Goal: Feedback & Contribution: Contribute content

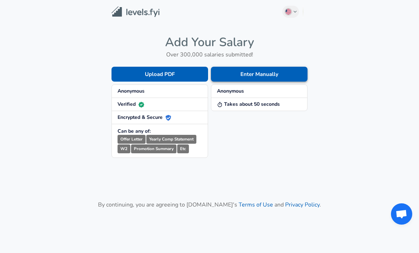
click at [292, 74] on button "Enter Manually" at bounding box center [259, 74] width 97 height 15
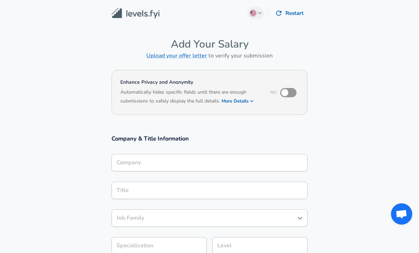
click at [270, 159] on input "Company" at bounding box center [210, 162] width 190 height 11
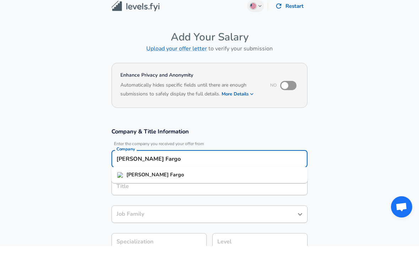
click at [223, 177] on li "[PERSON_NAME] Fargo" at bounding box center [210, 182] width 196 height 11
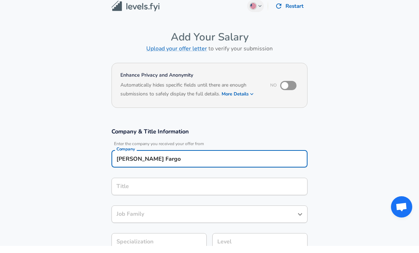
type input "[PERSON_NAME] Fargo"
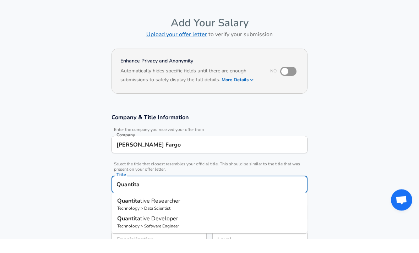
scroll to position [32, 0]
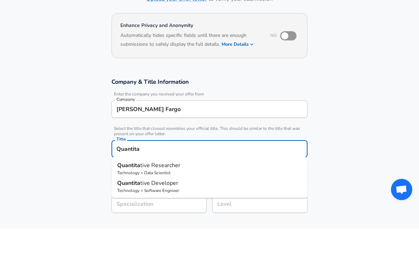
click at [241, 194] on p "Technology > Data Scientist" at bounding box center [209, 197] width 185 height 6
type input "Quantitative Researcher"
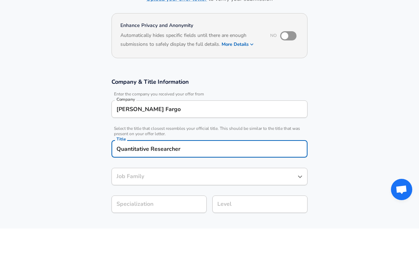
type input "Data Scientist"
click at [226, 187] on div "Job Family Data Scientist Job Family" at bounding box center [210, 201] width 196 height 28
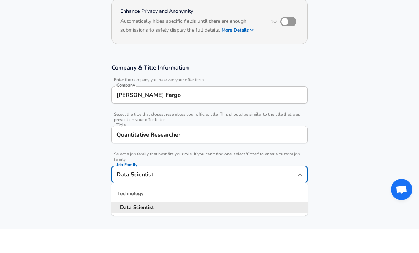
click at [256, 227] on li "Data Scientist" at bounding box center [210, 232] width 196 height 11
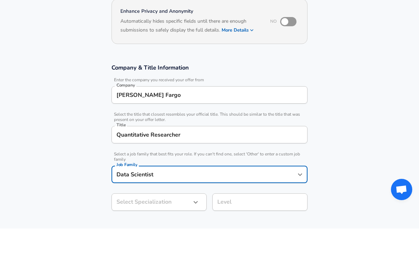
click at [198, 223] on icon "button" at bounding box center [195, 227] width 9 height 9
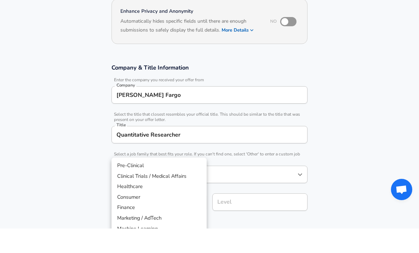
scroll to position [71, 0]
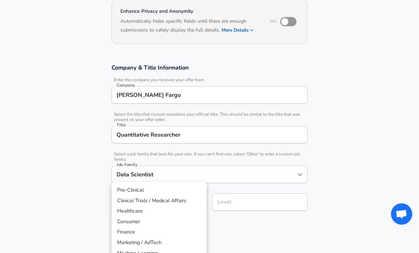
click at [149, 228] on li "Finance" at bounding box center [159, 232] width 95 height 11
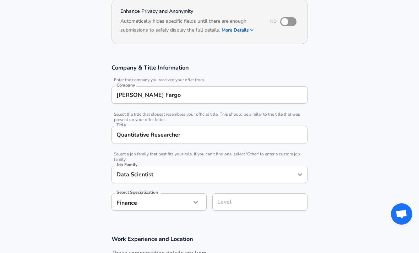
type input "Finance"
click at [276, 188] on div "Level Level" at bounding box center [257, 202] width 101 height 28
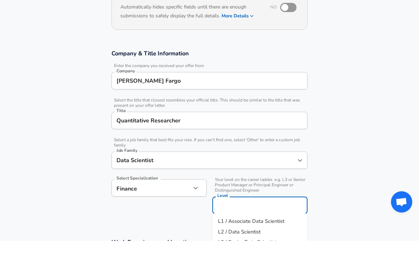
scroll to position [80, 0]
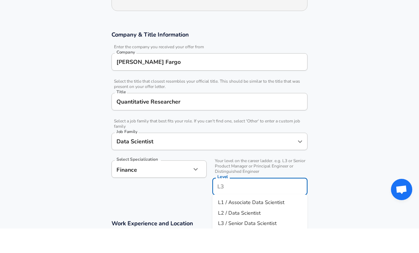
click at [270, 233] on li "L2 / Data Scientist" at bounding box center [259, 238] width 95 height 11
type input "L2 / Data Scientist"
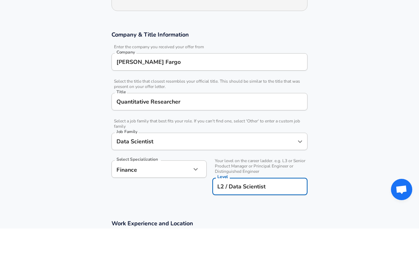
click at [335, 182] on section "Company & Title Information Enter the company you received your offer from Comp…" at bounding box center [209, 141] width 419 height 189
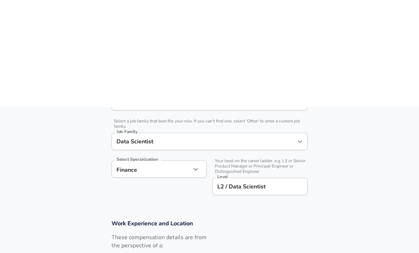
scroll to position [212, 0]
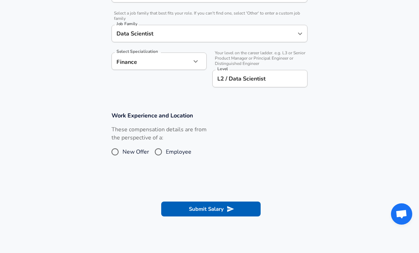
click at [168, 146] on label "Employee" at bounding box center [171, 151] width 41 height 11
click at [166, 146] on input "Employee" at bounding box center [158, 151] width 15 height 11
radio input "true"
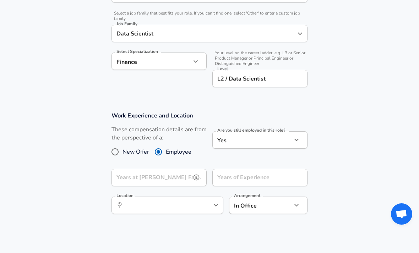
click at [175, 181] on input "Years at [PERSON_NAME] Fargo" at bounding box center [152, 177] width 80 height 17
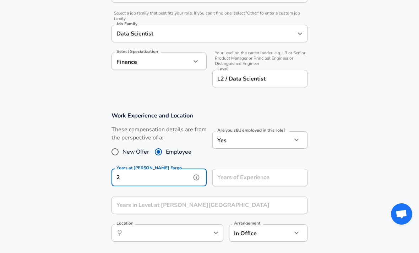
type input "2"
click at [270, 176] on input "Years of Experience" at bounding box center [252, 177] width 80 height 17
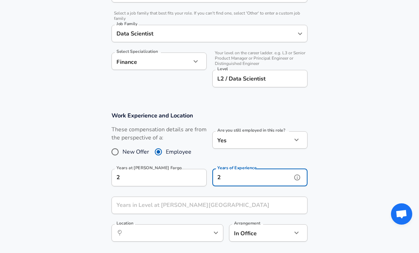
type input "2"
click at [211, 201] on input "Years in Level at [PERSON_NAME][GEOGRAPHIC_DATA]" at bounding box center [202, 205] width 180 height 17
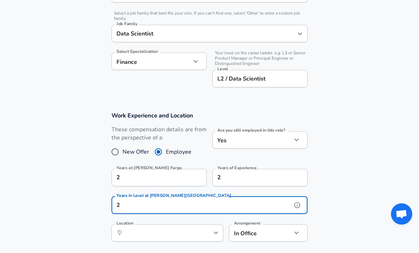
click at [204, 232] on icon "help" at bounding box center [204, 233] width 7 height 7
type input "2"
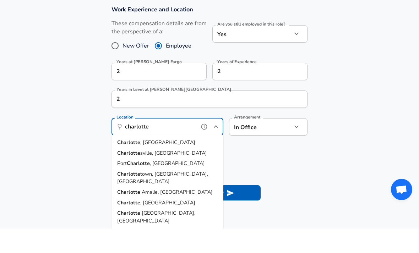
click at [172, 162] on li "[GEOGRAPHIC_DATA] , [GEOGRAPHIC_DATA]" at bounding box center [168, 167] width 112 height 11
type input "[GEOGRAPHIC_DATA], [GEOGRAPHIC_DATA]"
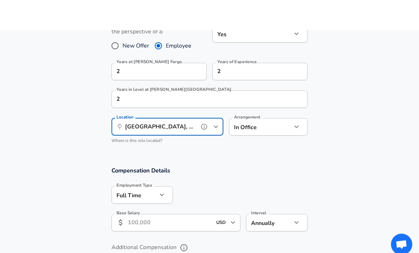
scroll to position [350, 0]
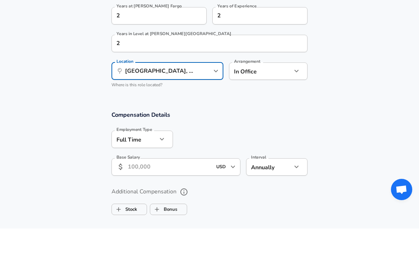
click at [160, 183] on input "Base Salary" at bounding box center [170, 191] width 84 height 17
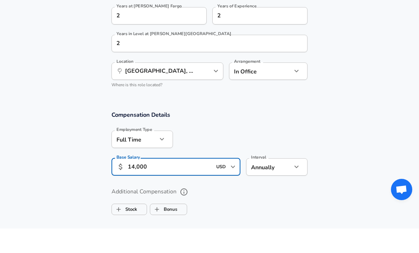
type input "140,000"
click at [301, 226] on ul "Stock Bonus" at bounding box center [210, 233] width 196 height 14
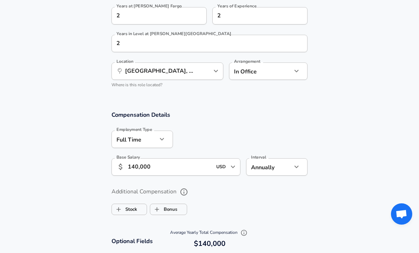
scroll to position [714, 0]
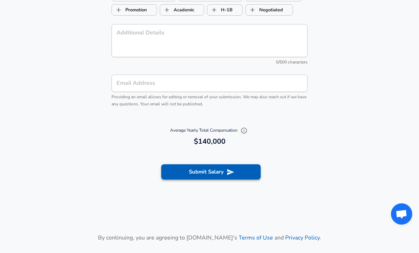
click at [225, 171] on button "Submit Salary" at bounding box center [210, 171] width 99 height 15
